Goal: Information Seeking & Learning: Learn about a topic

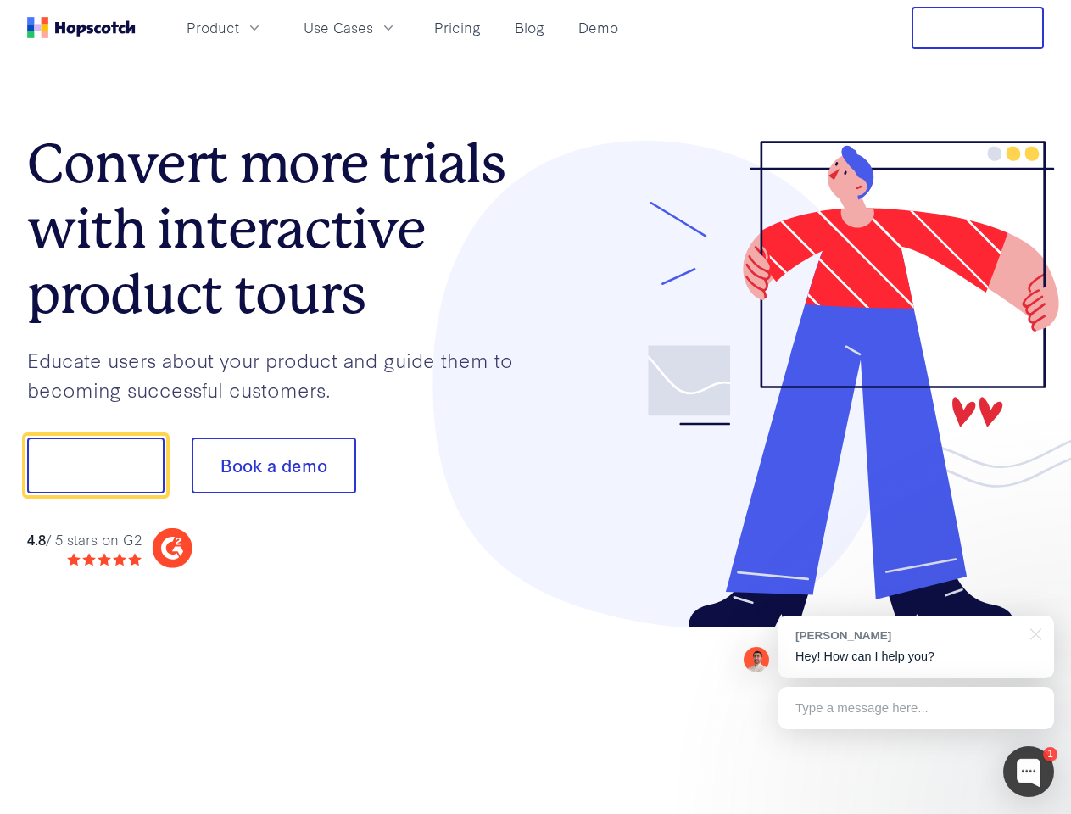
click at [536, 407] on div at bounding box center [790, 385] width 509 height 488
click at [239, 27] on span "Product" at bounding box center [213, 27] width 53 height 21
click at [373, 27] on span "Use Cases" at bounding box center [339, 27] width 70 height 21
click at [978, 28] on button "Free Trial" at bounding box center [978, 28] width 132 height 42
click at [95, 466] on button "Show me!" at bounding box center [95, 466] width 137 height 56
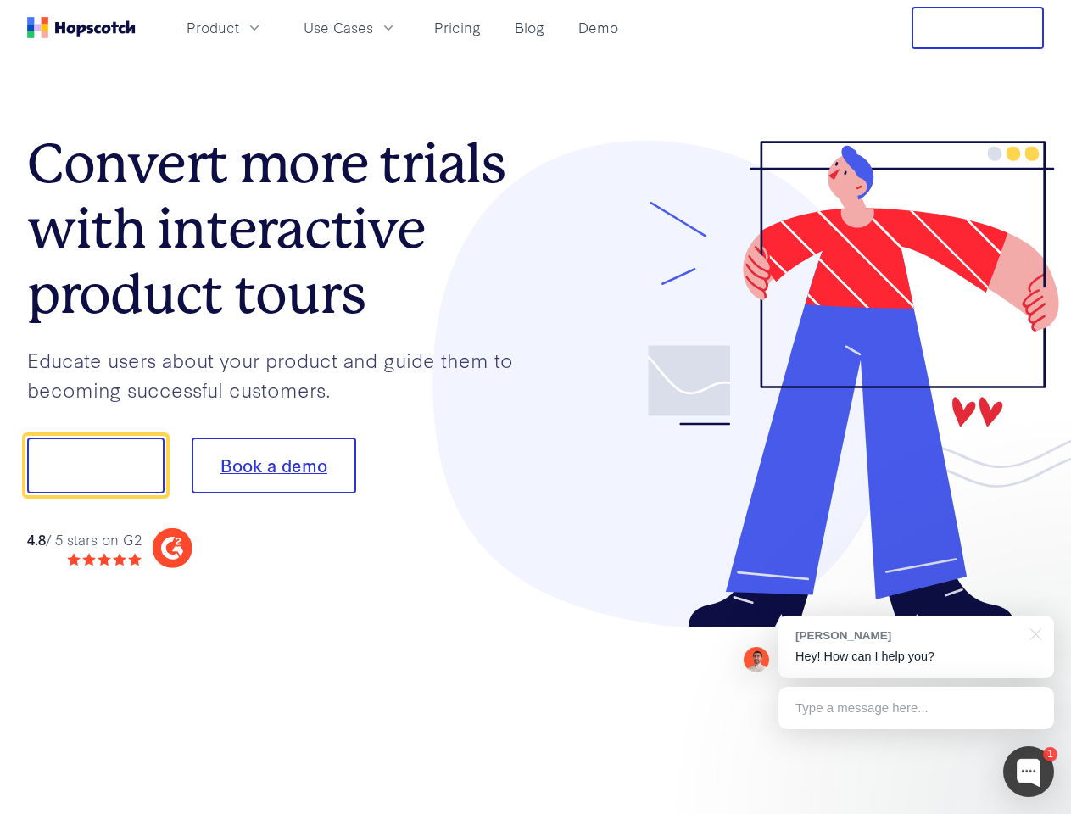
click at [273, 466] on button "Book a demo" at bounding box center [274, 466] width 165 height 56
click at [1029, 772] on div at bounding box center [1029, 771] width 51 height 51
click at [916, 647] on div "[PERSON_NAME] Hey! How can I help you?" at bounding box center [917, 647] width 276 height 63
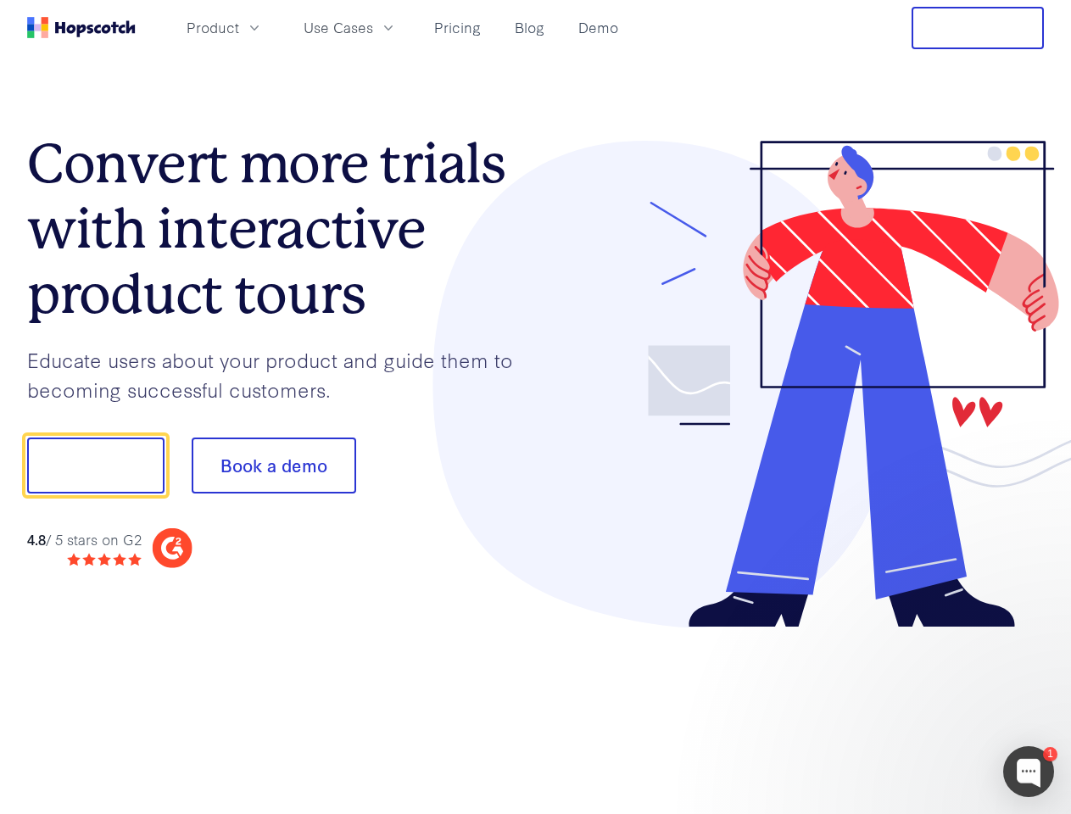
click at [1033, 633] on div at bounding box center [895, 577] width 318 height 338
click at [916, 708] on div at bounding box center [895, 577] width 318 height 338
